Goal: Task Accomplishment & Management: Understand process/instructions

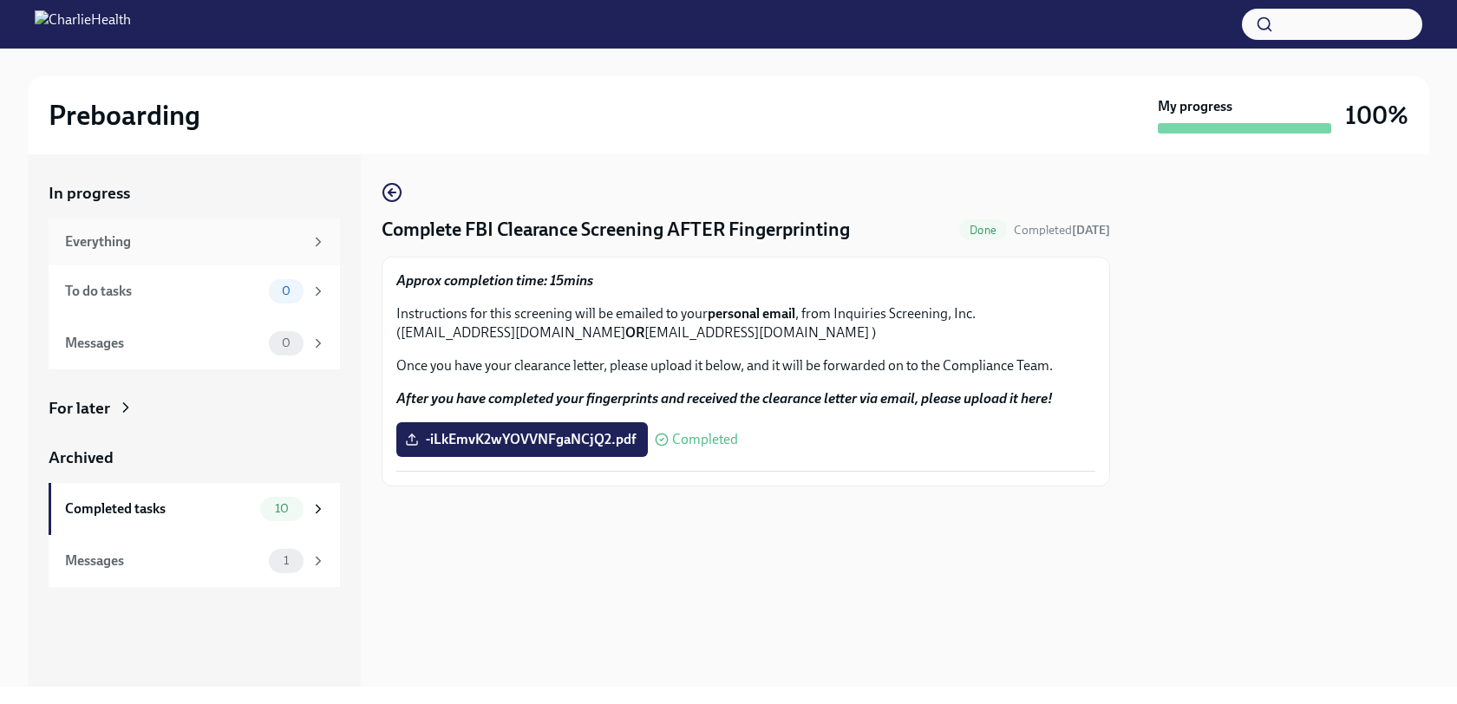
click at [245, 256] on div "Everything" at bounding box center [194, 242] width 291 height 47
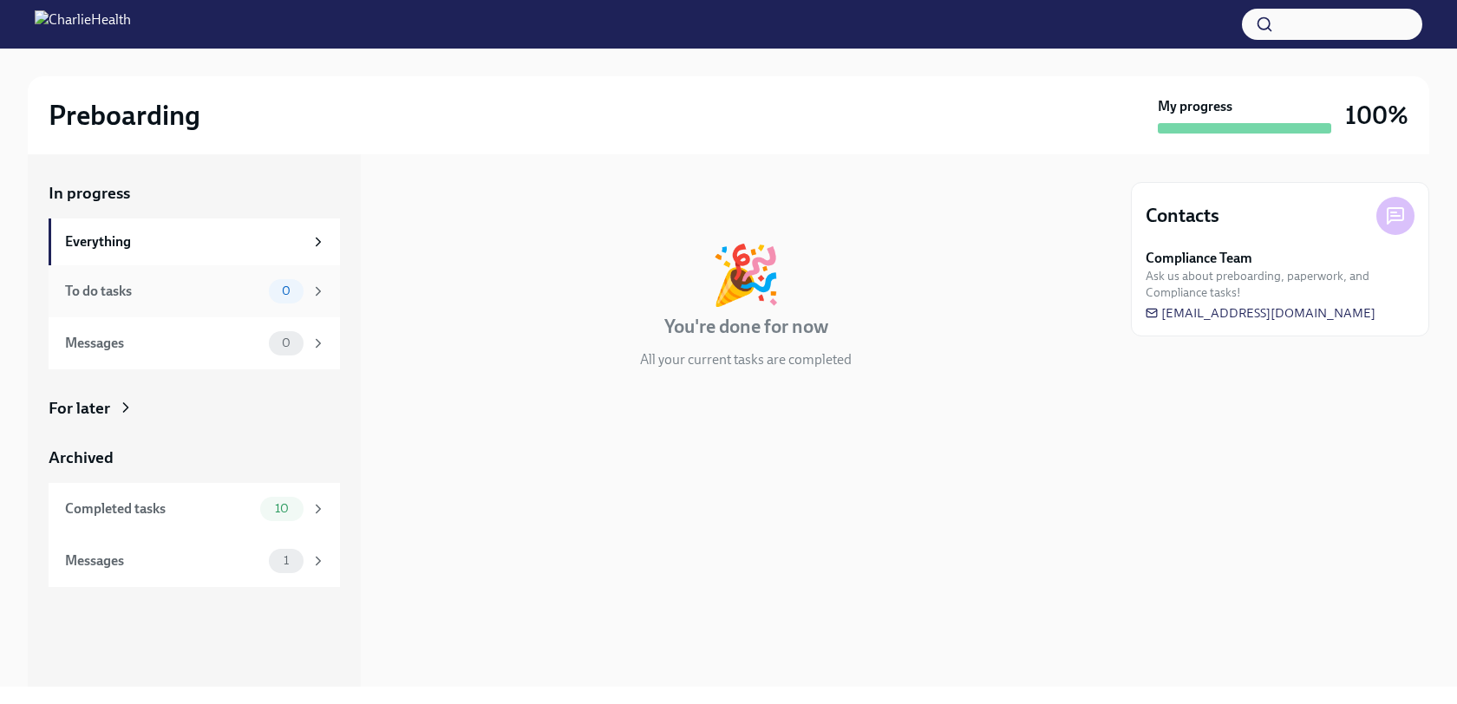
click at [257, 309] on div "To do tasks 0" at bounding box center [194, 291] width 291 height 52
click at [268, 343] on div "Messages 0" at bounding box center [195, 343] width 261 height 24
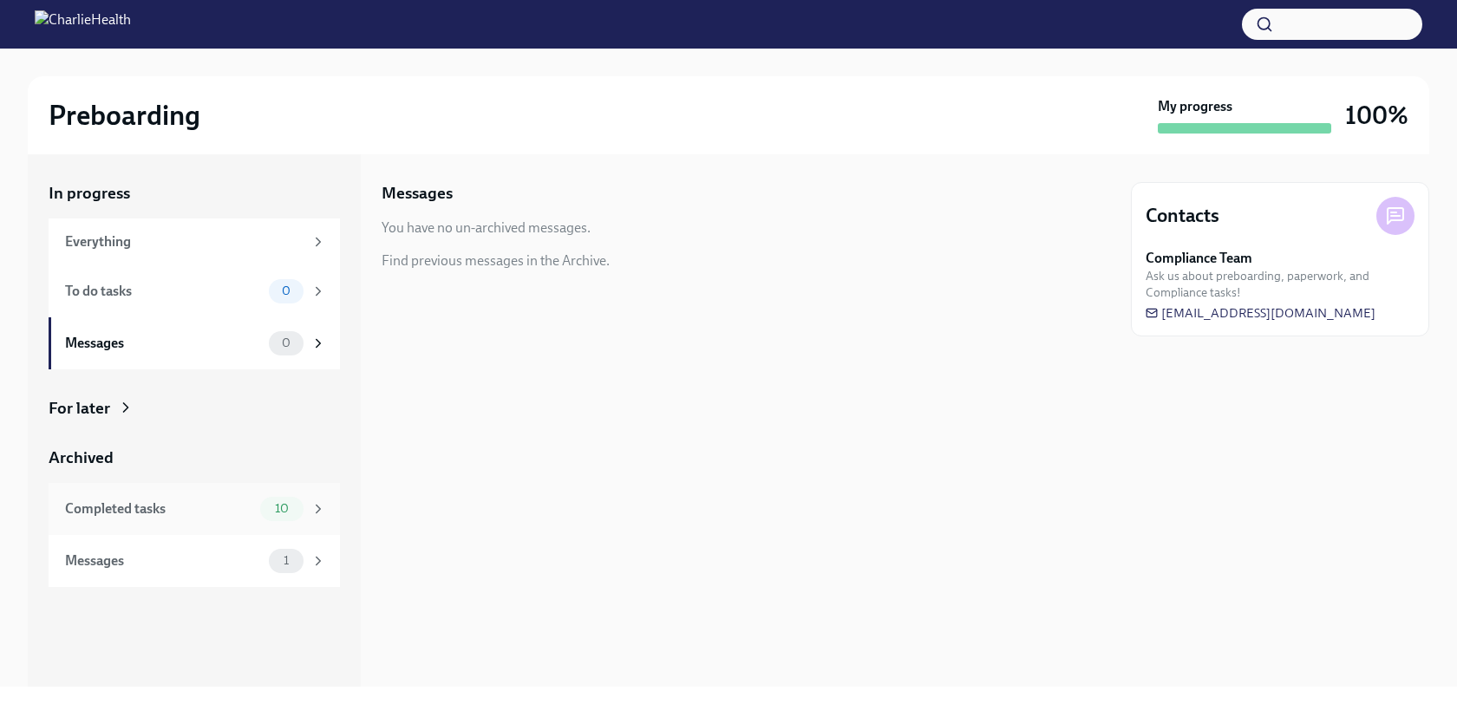
click at [277, 519] on div "10" at bounding box center [281, 509] width 43 height 24
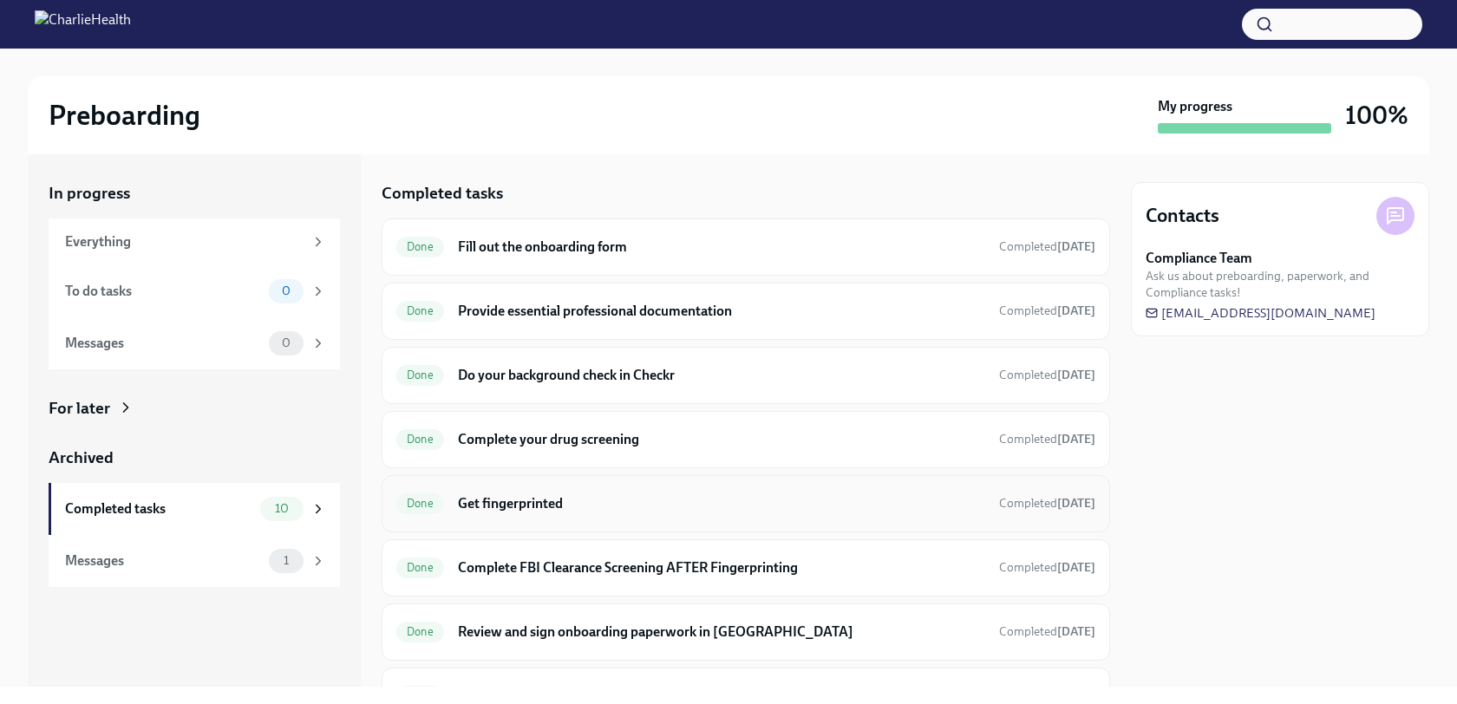
click at [661, 512] on h6 "Get fingerprinted" at bounding box center [721, 503] width 527 height 19
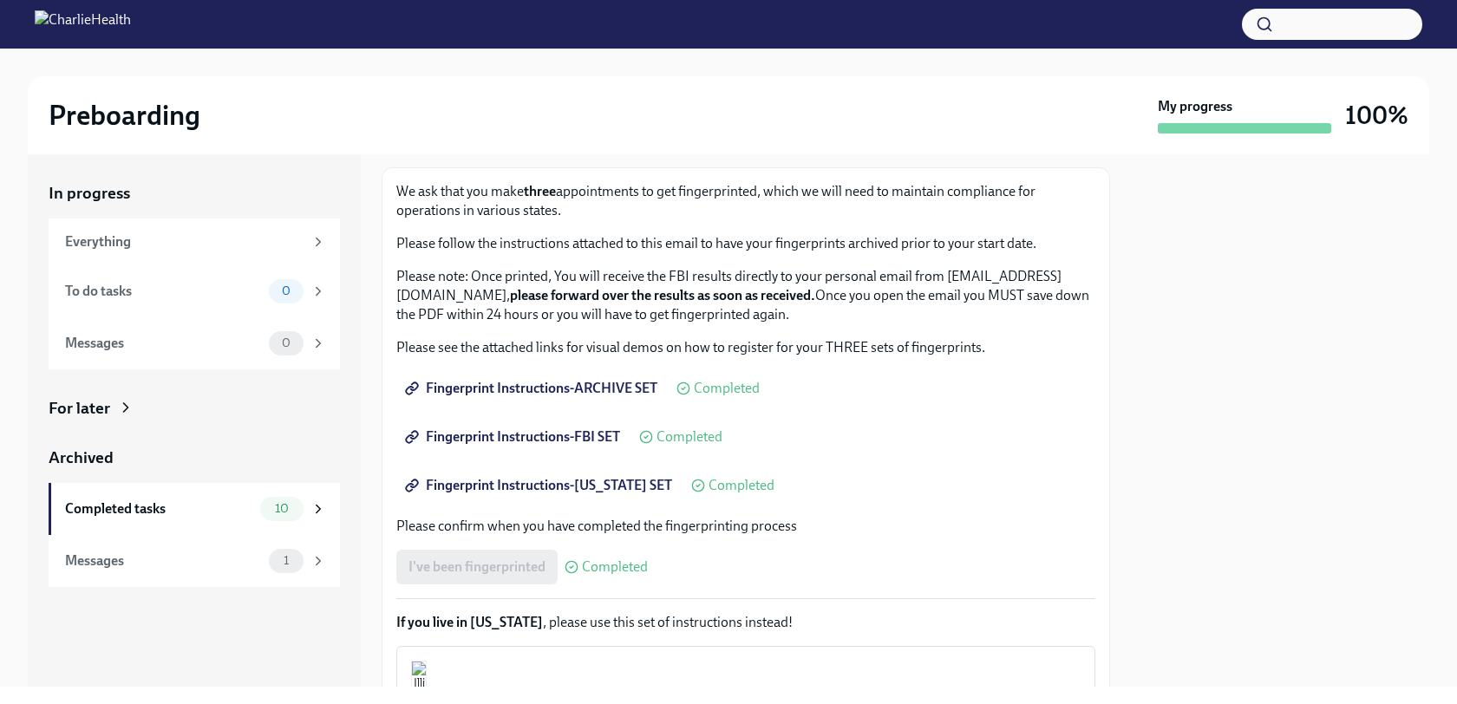
scroll to position [101, 0]
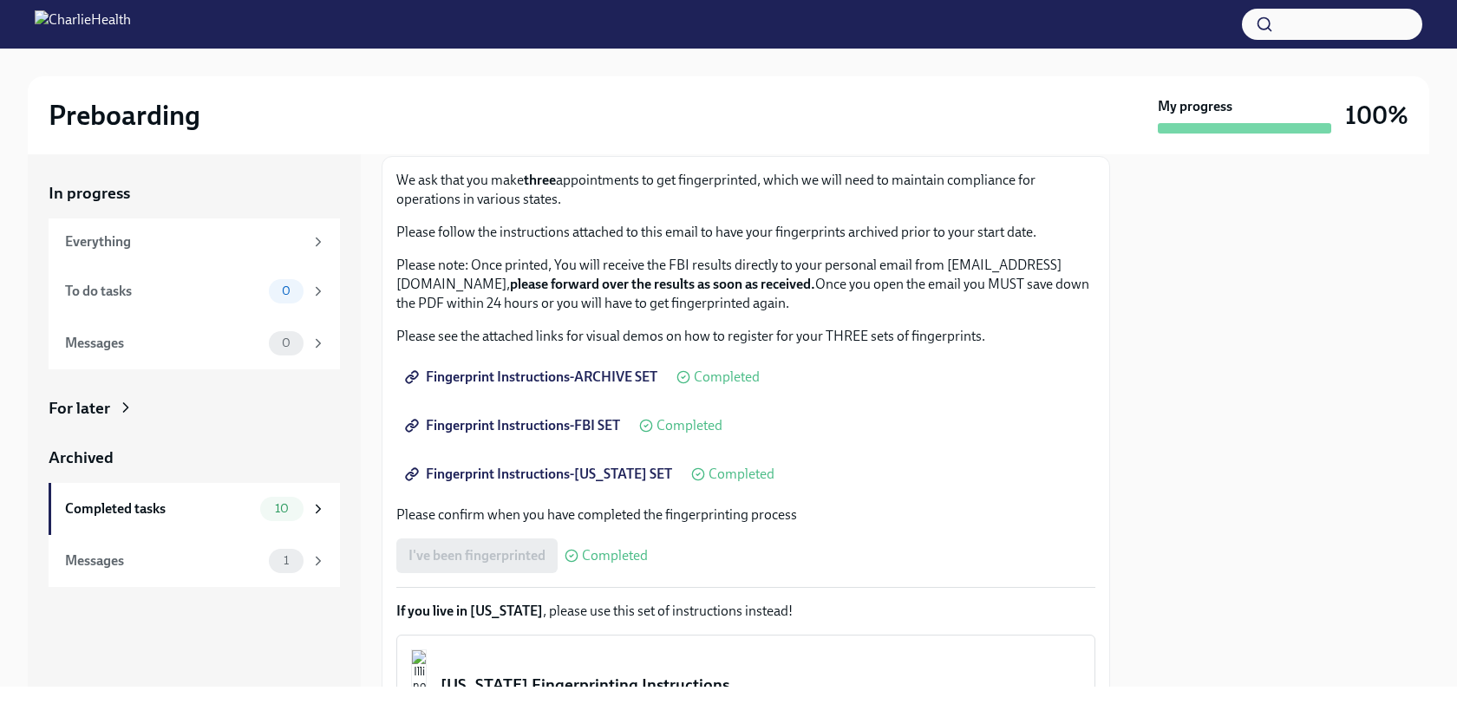
click at [581, 376] on span "Fingerprint Instructions-ARCHIVE SET" at bounding box center [533, 377] width 249 height 17
